Goal: Navigation & Orientation: Find specific page/section

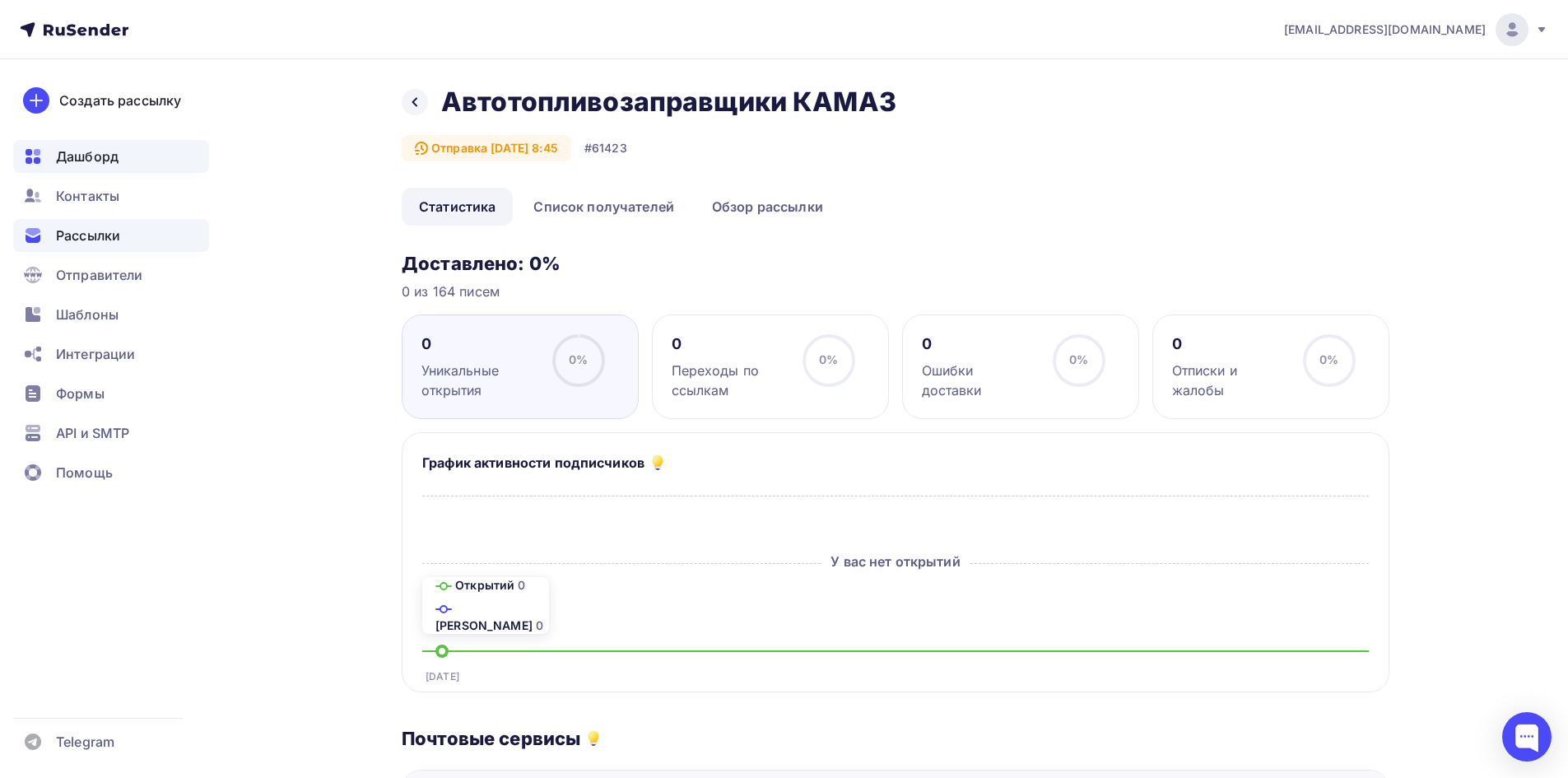
click at [108, 163] on span "Дашборд" at bounding box center [88, 156] width 63 height 20
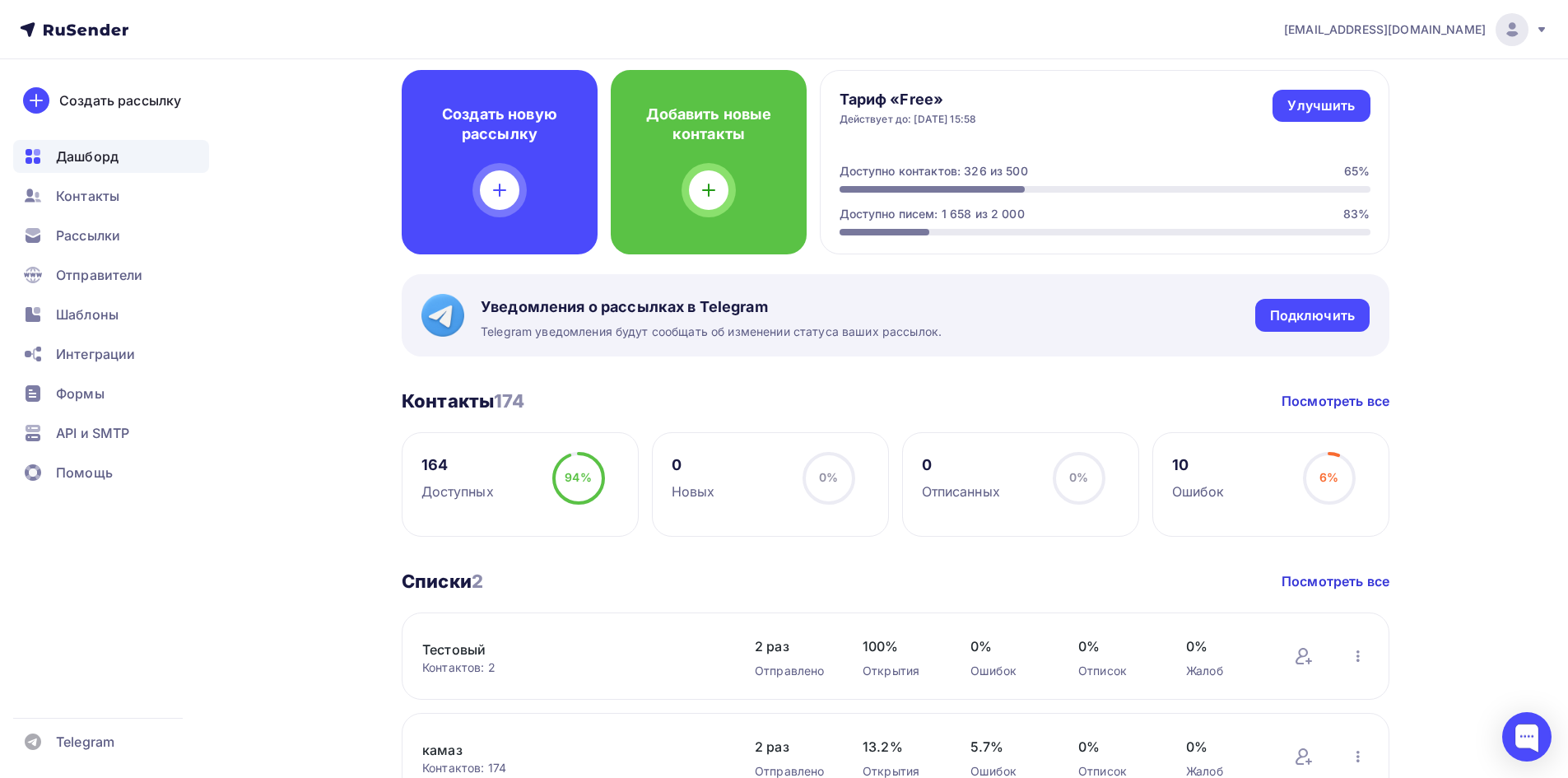
scroll to position [82, 0]
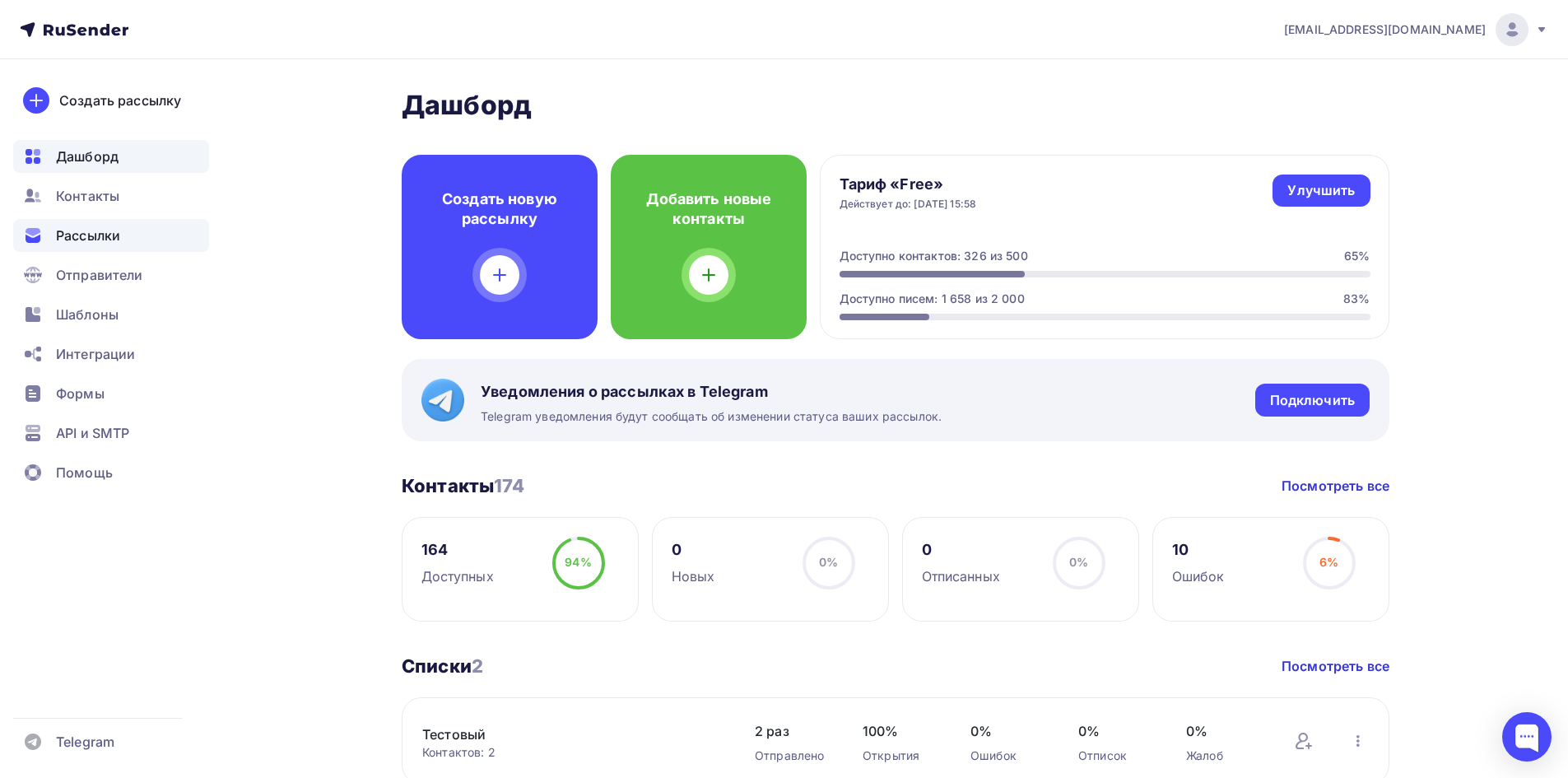
click at [112, 226] on span "Рассылки" at bounding box center [88, 235] width 64 height 20
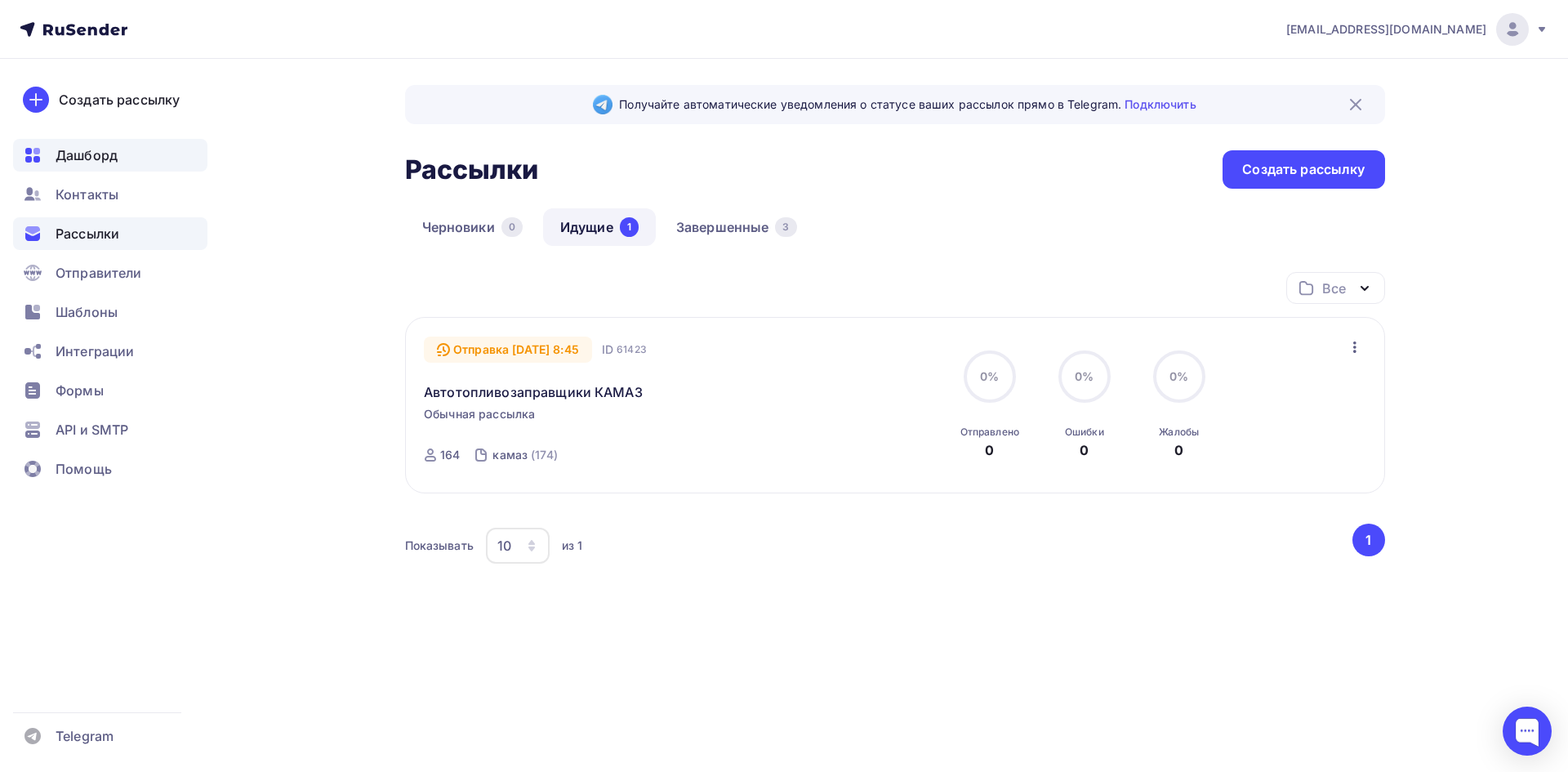
click at [127, 156] on div "Дашборд" at bounding box center [110, 155] width 194 height 32
